Goal: Task Accomplishment & Management: Complete application form

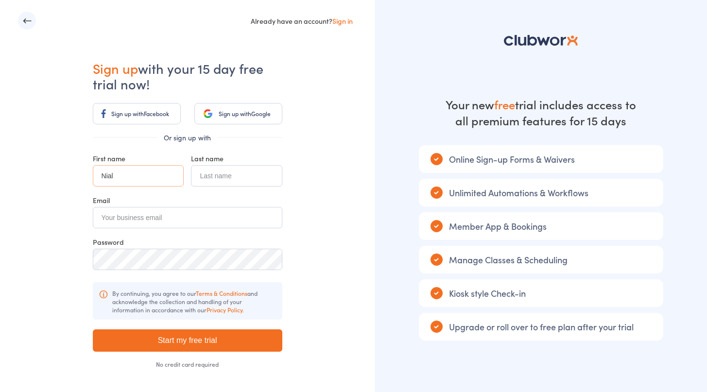
click at [131, 177] on input "Nial" at bounding box center [138, 175] width 91 height 21
type input "N"
type input "[PERSON_NAME]"
type input "Test"
type input "@"
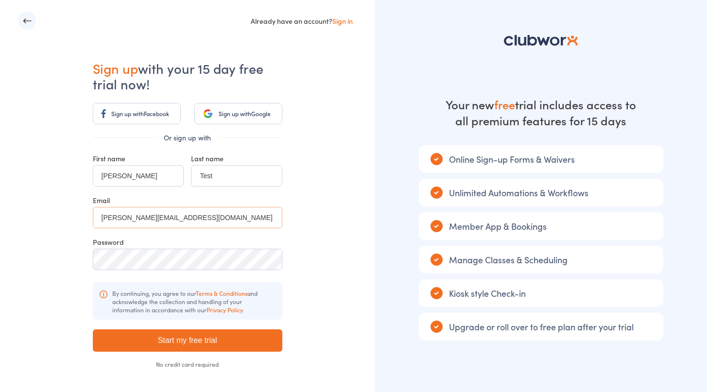
type input "[PERSON_NAME][EMAIL_ADDRESS][DOMAIN_NAME]"
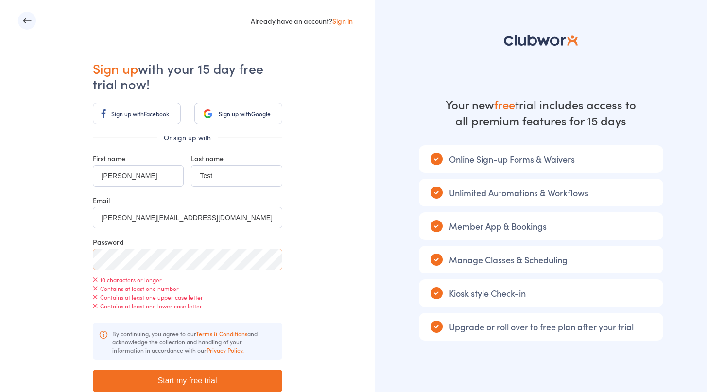
click at [93, 249] on div at bounding box center [93, 249] width 0 height 0
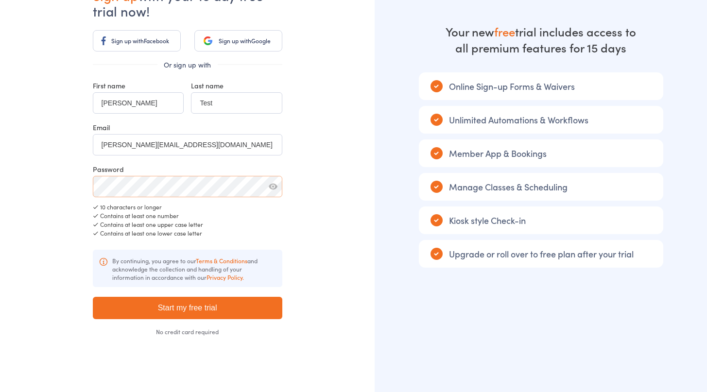
scroll to position [74, 0]
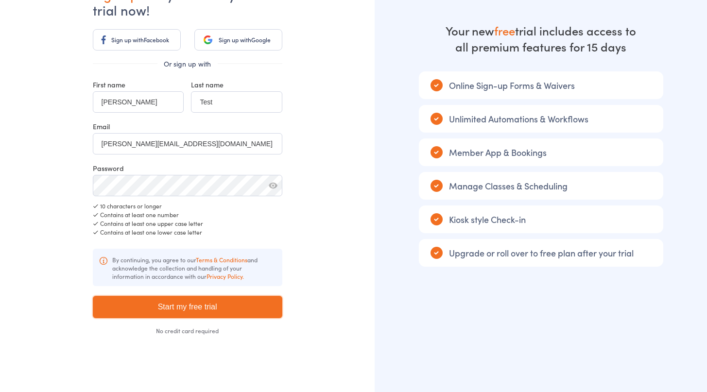
click at [190, 313] on input "Start my free trial" at bounding box center [187, 307] width 189 height 22
type input "Please wait ..."
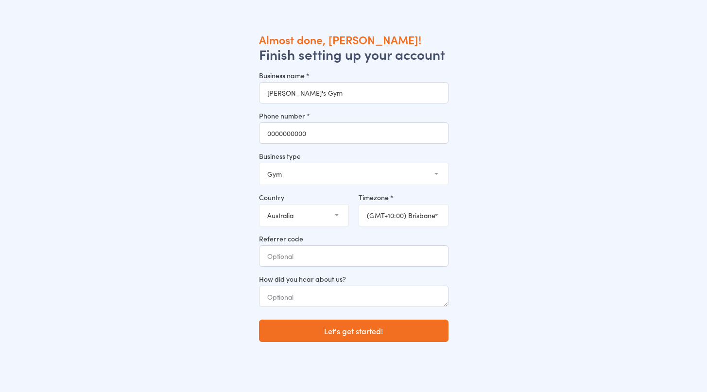
type input "0000000000"
select select "2"
click option "Martial Arts" at bounding box center [0, 0] width 0 height 0
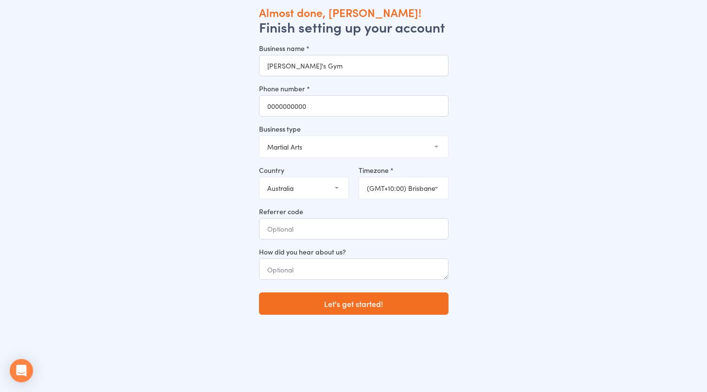
scroll to position [32, 0]
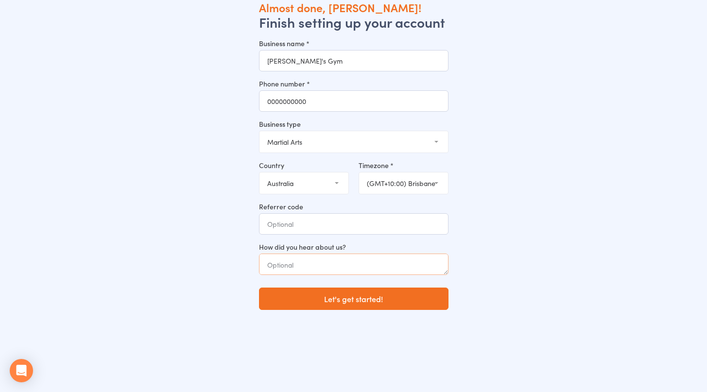
click at [325, 266] on textarea at bounding box center [353, 264] width 189 height 21
type textarea "friend of a friend"
click at [324, 230] on input "Referrer code" at bounding box center [353, 223] width 189 height 21
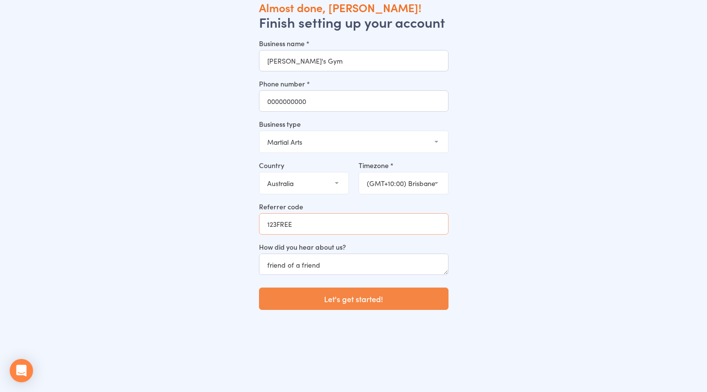
type input "123FREE"
click at [354, 301] on button "Let's get started!" at bounding box center [353, 299] width 189 height 22
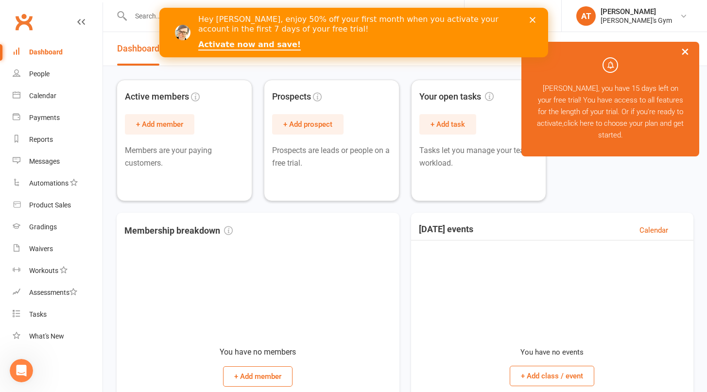
click at [375, 37] on div "Hey Adam, enjoy 50% off your first month when you activate your account in the …" at bounding box center [365, 33] width 334 height 42
click at [534, 18] on polygon "Close" at bounding box center [532, 20] width 6 height 6
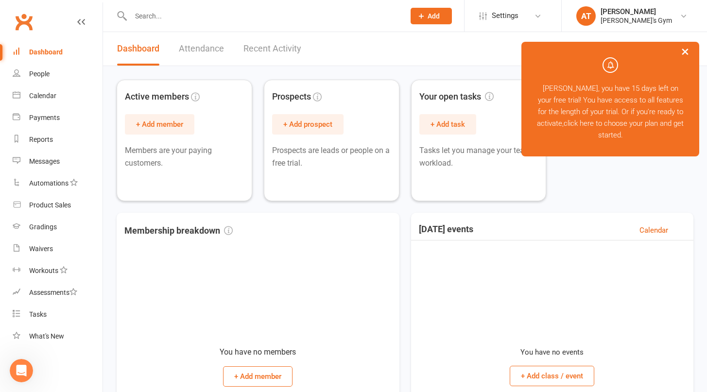
click at [682, 49] on button "×" at bounding box center [684, 51] width 17 height 21
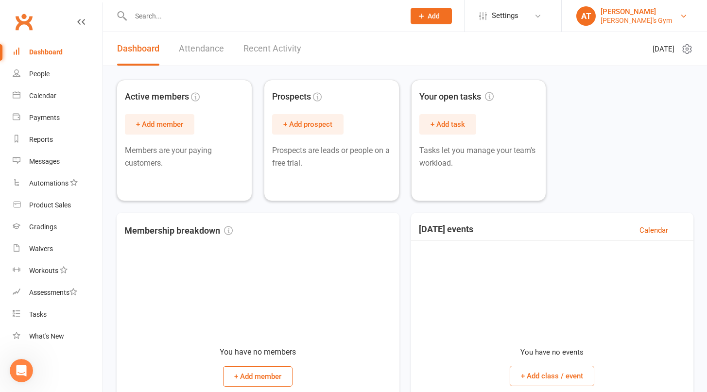
click at [646, 24] on link "AT Adam Test Adam's Gym" at bounding box center [634, 15] width 116 height 19
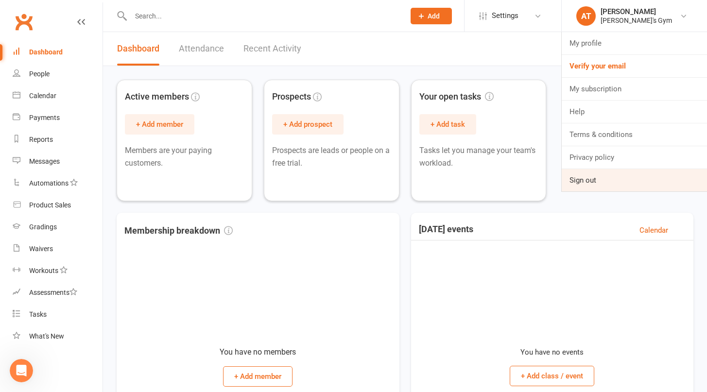
click at [631, 174] on link "Sign out" at bounding box center [633, 180] width 145 height 22
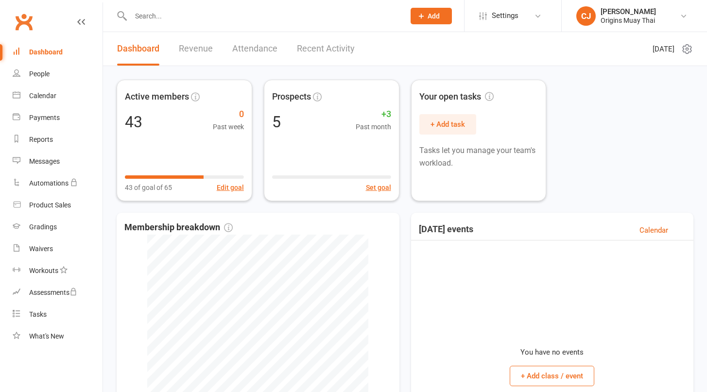
click at [310, 42] on link "Recent Activity" at bounding box center [326, 49] width 58 height 34
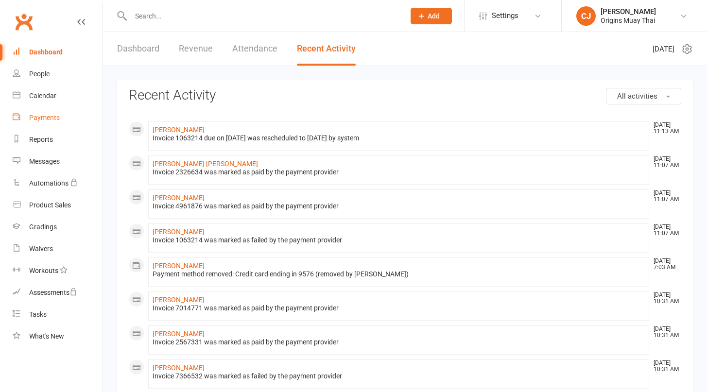
click at [43, 126] on link "Payments" at bounding box center [58, 118] width 90 height 22
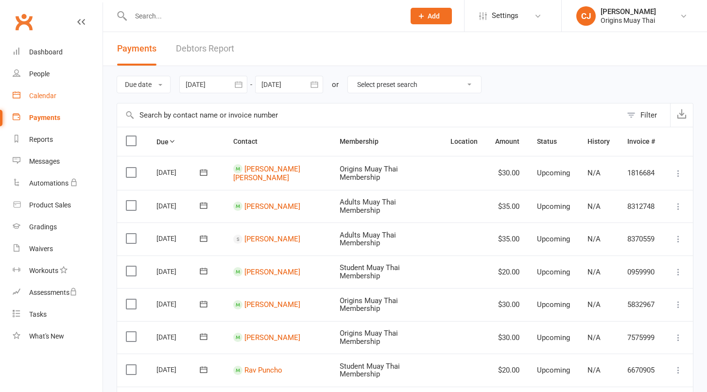
click at [38, 98] on div "Calendar" at bounding box center [42, 96] width 27 height 8
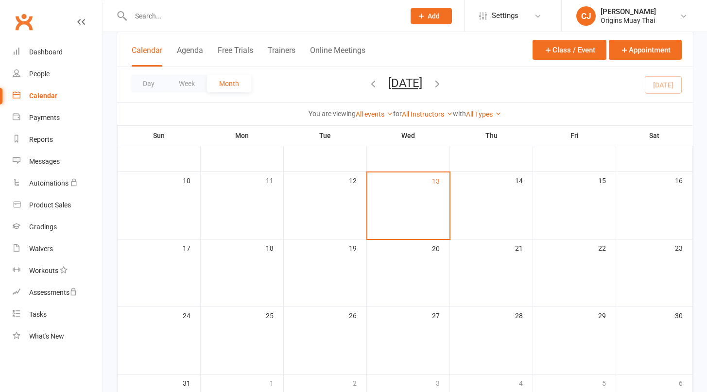
scroll to position [250, 0]
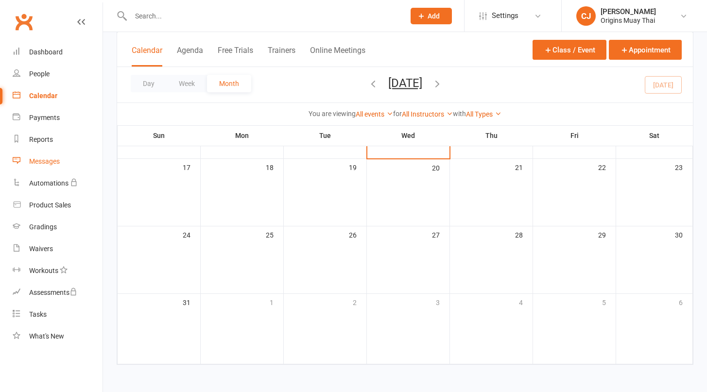
click at [51, 158] on div "Messages" at bounding box center [44, 161] width 31 height 8
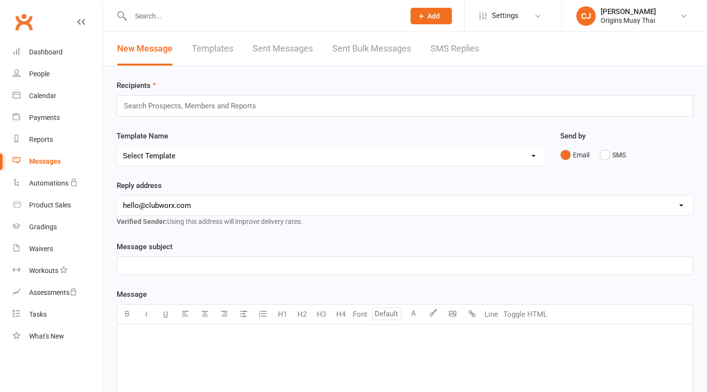
click at [298, 54] on link "Sent Messages" at bounding box center [283, 49] width 60 height 34
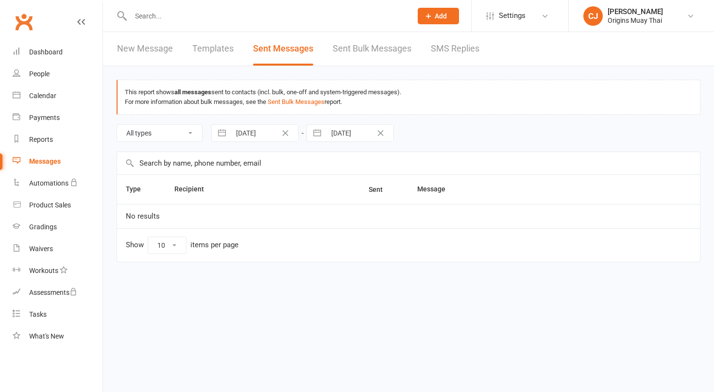
click at [357, 53] on link "Sent Bulk Messages" at bounding box center [372, 49] width 79 height 34
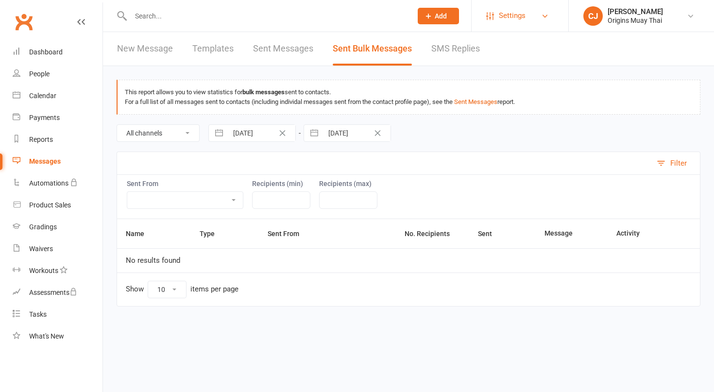
click at [529, 15] on link "Settings" at bounding box center [520, 16] width 68 height 22
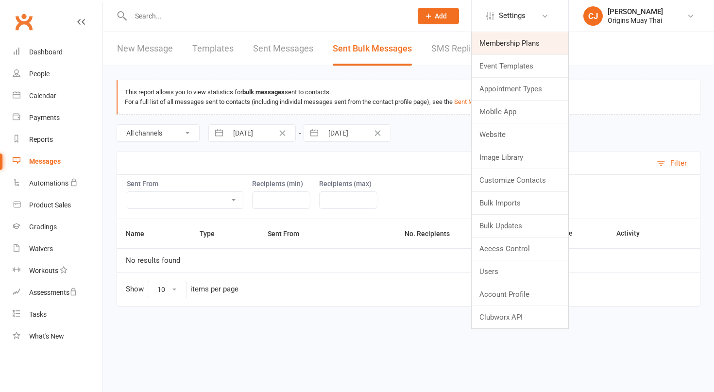
click at [527, 50] on link "Membership Plans" at bounding box center [520, 43] width 97 height 22
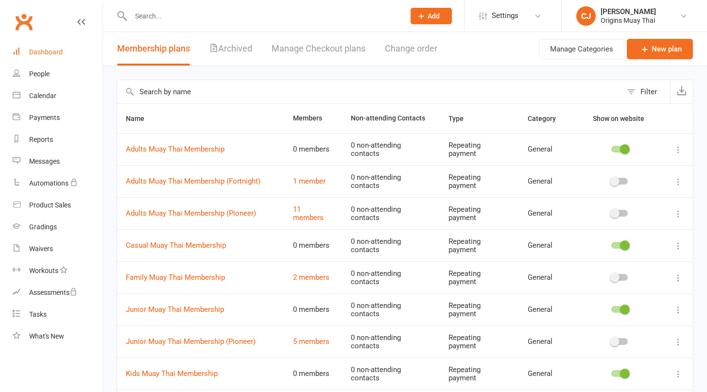
click at [43, 56] on div "Dashboard" at bounding box center [46, 52] width 34 height 8
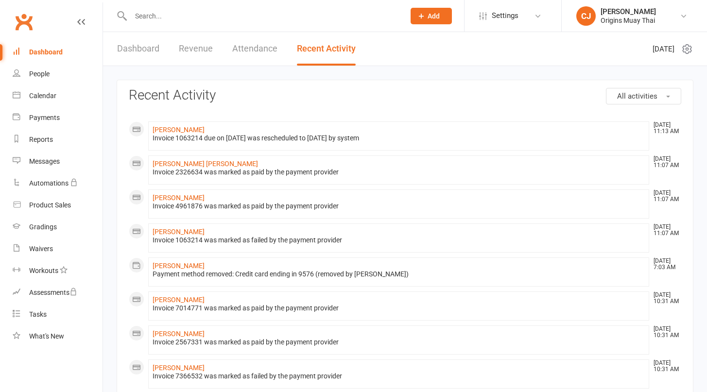
click at [645, 90] on button "All activities" at bounding box center [643, 96] width 75 height 17
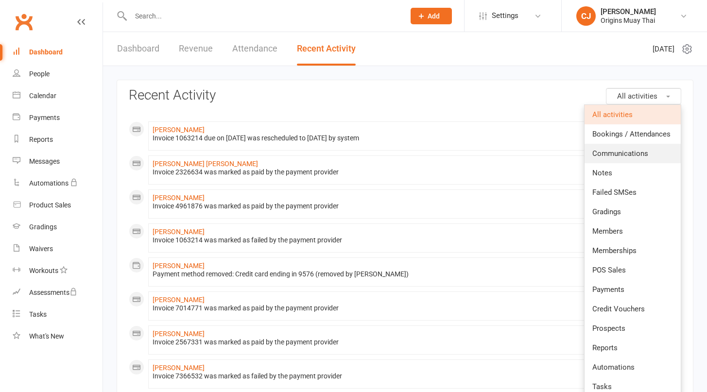
click at [628, 153] on span "Communications" at bounding box center [620, 153] width 56 height 9
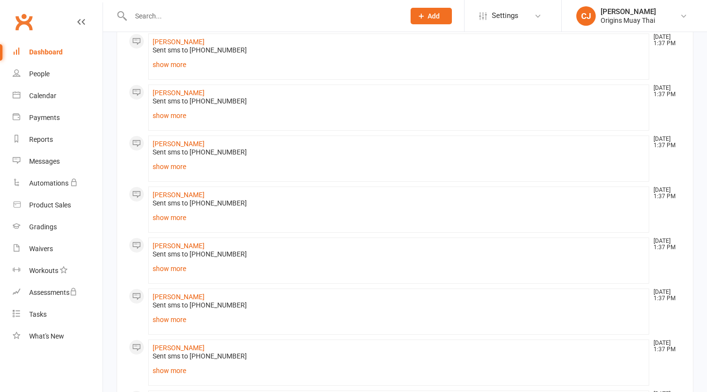
scroll to position [629, 0]
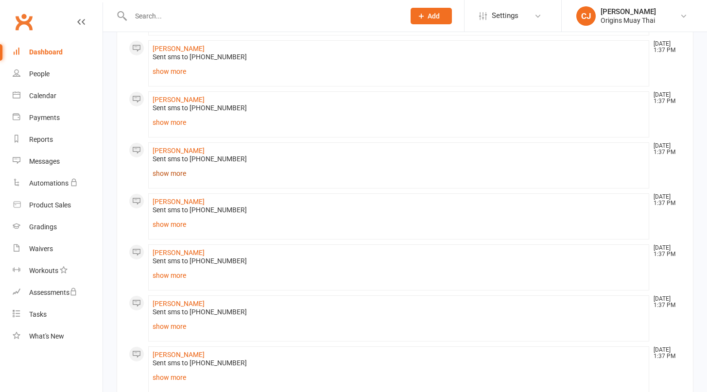
click at [180, 174] on link "show more" at bounding box center [399, 174] width 492 height 14
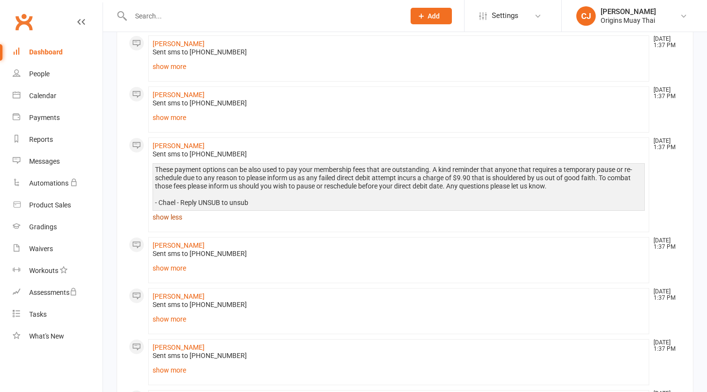
scroll to position [636, 0]
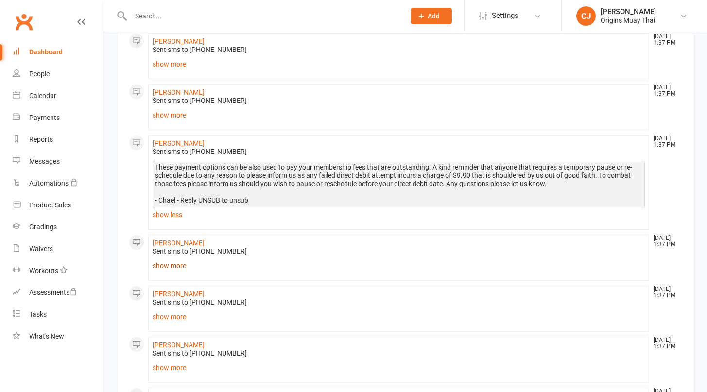
click at [175, 262] on link "show more" at bounding box center [399, 266] width 492 height 14
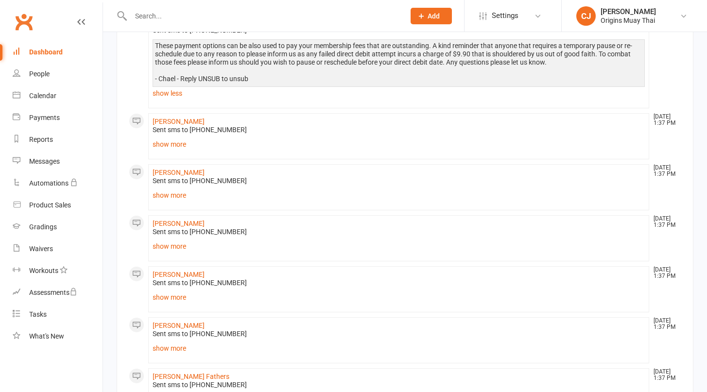
scroll to position [932, 0]
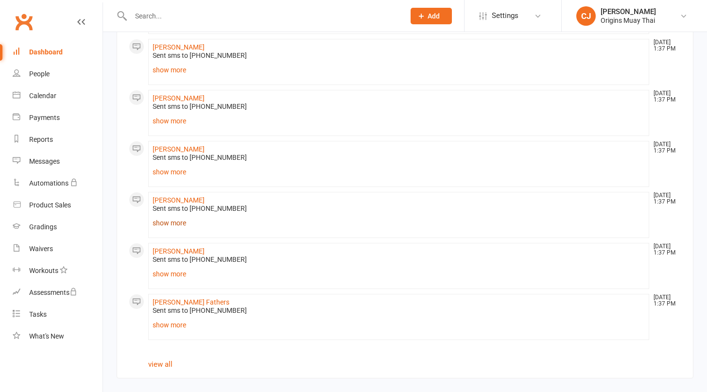
click at [171, 226] on link "show more" at bounding box center [399, 223] width 492 height 14
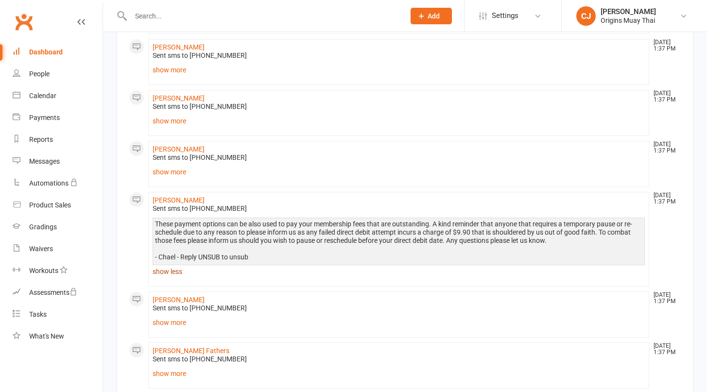
scroll to position [980, 0]
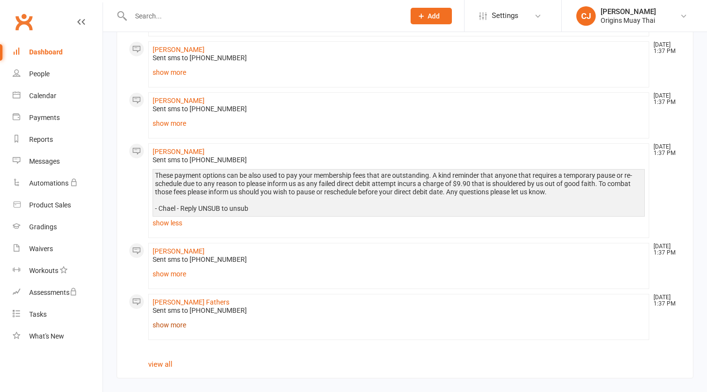
click at [182, 324] on link "show more" at bounding box center [399, 325] width 492 height 14
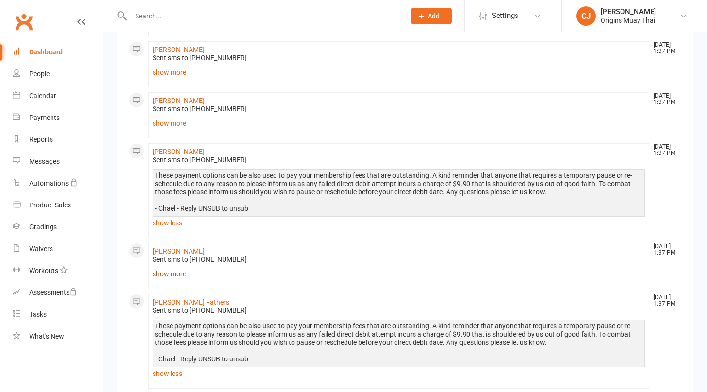
click at [171, 271] on link "show more" at bounding box center [399, 274] width 492 height 14
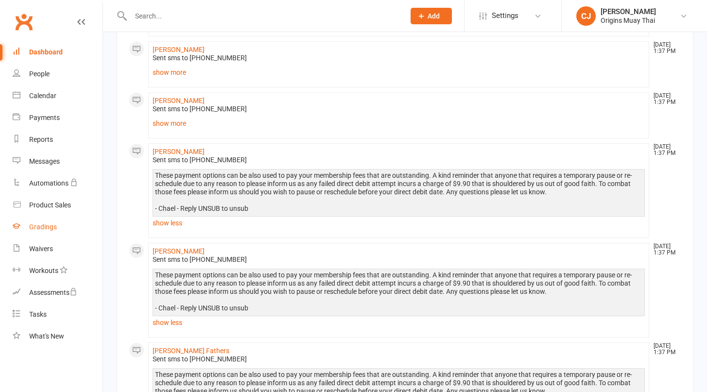
click at [56, 229] on div "Gradings" at bounding box center [43, 227] width 28 height 8
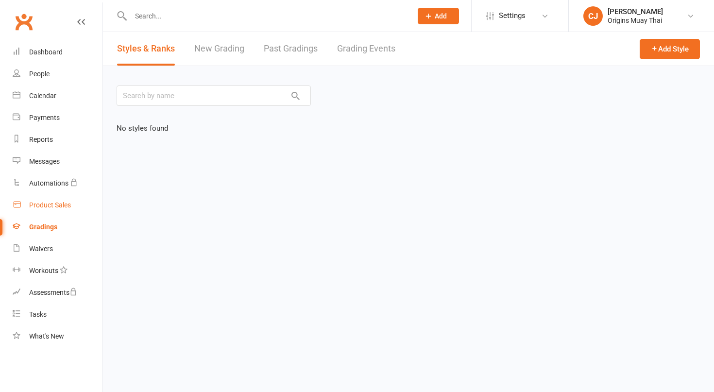
click at [46, 196] on link "Product Sales" at bounding box center [58, 205] width 90 height 22
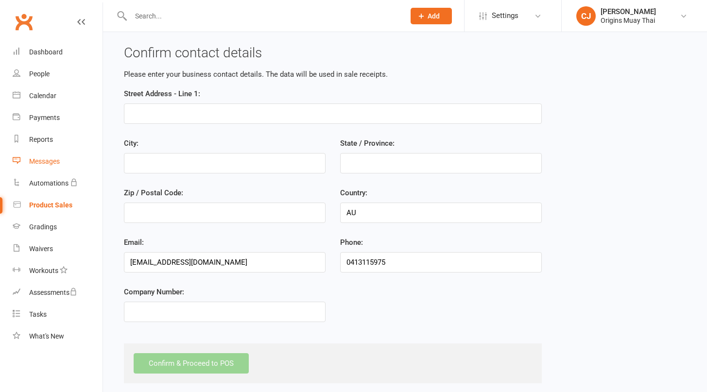
click at [39, 169] on link "Messages" at bounding box center [58, 162] width 90 height 22
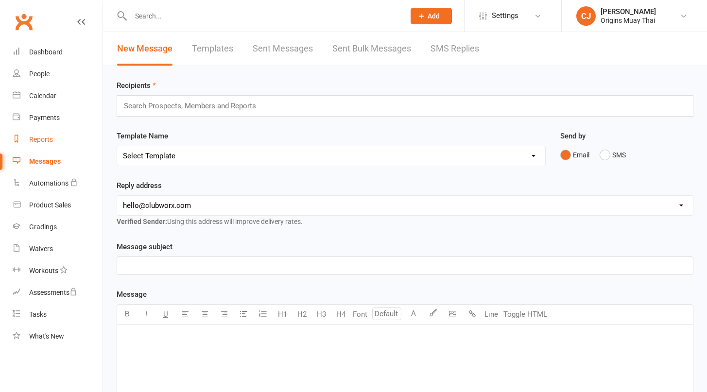
click at [39, 145] on link "Reports" at bounding box center [58, 140] width 90 height 22
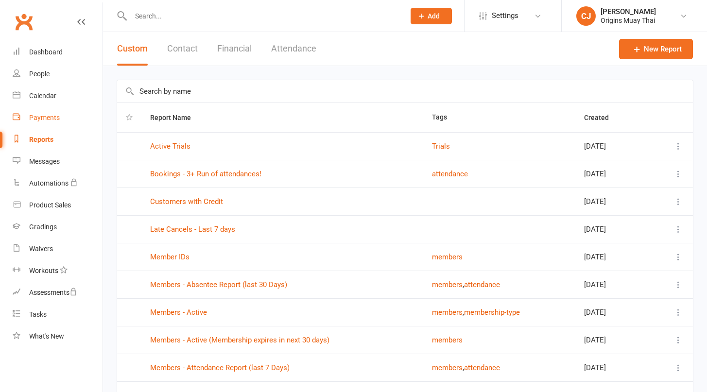
click at [38, 113] on link "Payments" at bounding box center [58, 118] width 90 height 22
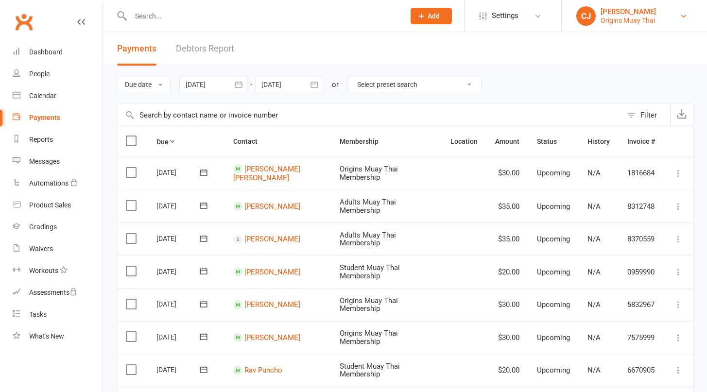
click at [613, 25] on link "CJ Chael Juaneza Origins Muay Thai" at bounding box center [634, 15] width 116 height 19
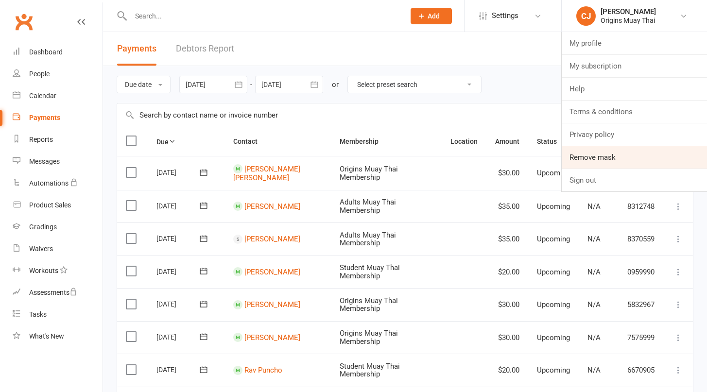
click at [610, 157] on link "Remove mask" at bounding box center [633, 157] width 145 height 22
